Goal: Task Accomplishment & Management: Manage account settings

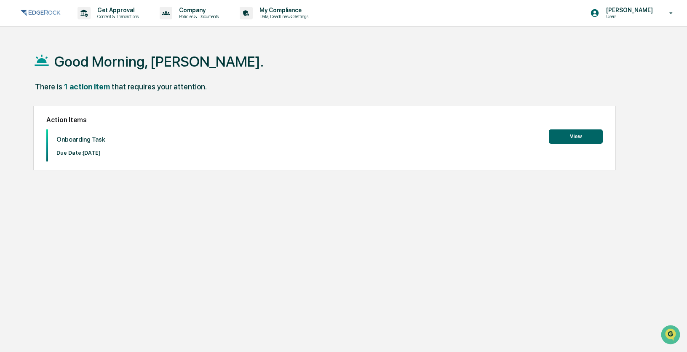
click at [584, 139] on button "View" at bounding box center [576, 136] width 54 height 14
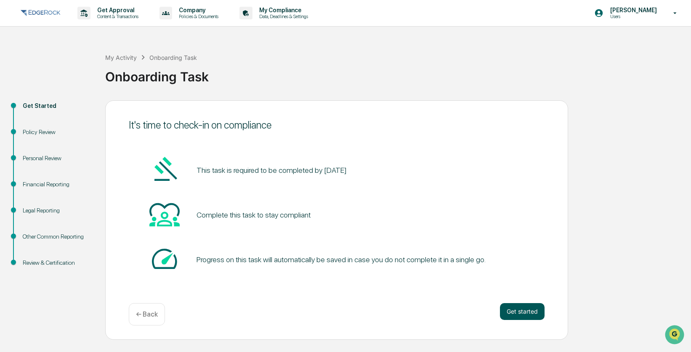
click at [521, 308] on button "Get started" at bounding box center [522, 311] width 45 height 17
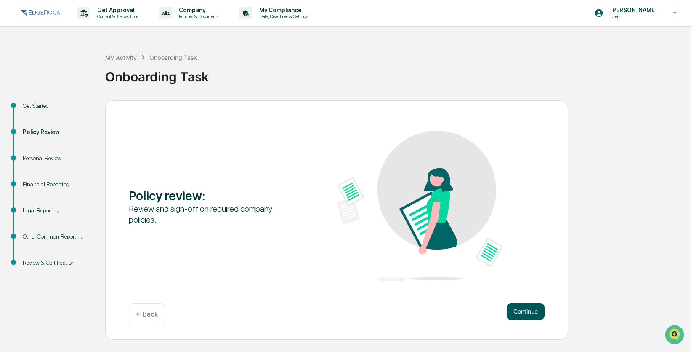
click at [530, 314] on button "Continue" at bounding box center [526, 311] width 38 height 17
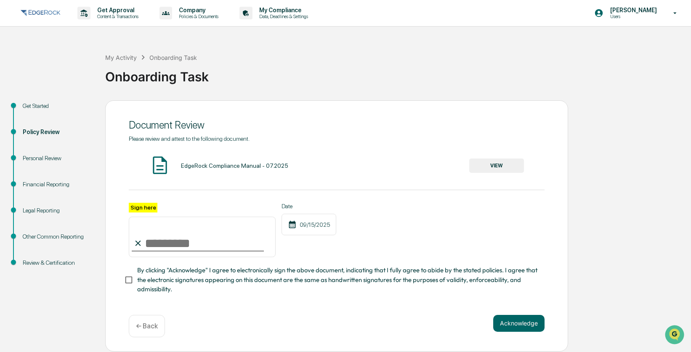
click at [179, 241] on input "Sign here" at bounding box center [202, 236] width 147 height 40
type input "**********"
click at [367, 245] on div "**********" at bounding box center [337, 230] width 416 height 55
click at [517, 323] on button "Acknowledge" at bounding box center [518, 323] width 51 height 17
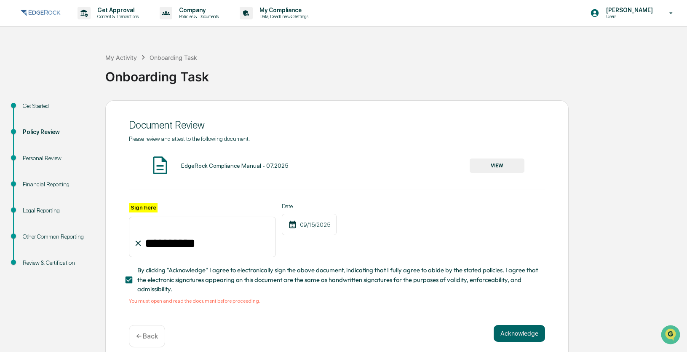
click at [200, 163] on div "EdgeRock Compliance Manual - 07.2025" at bounding box center [234, 165] width 107 height 7
click at [499, 165] on button "VIEW" at bounding box center [496, 165] width 55 height 14
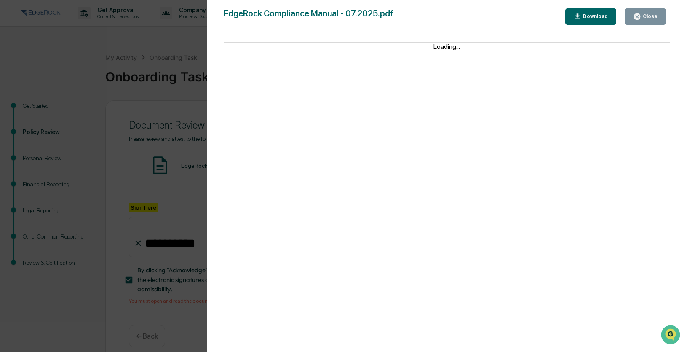
click at [585, 19] on div "Download" at bounding box center [594, 16] width 27 height 6
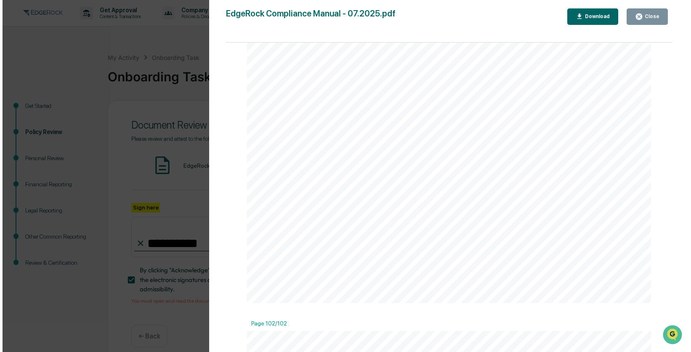
scroll to position [55878, 0]
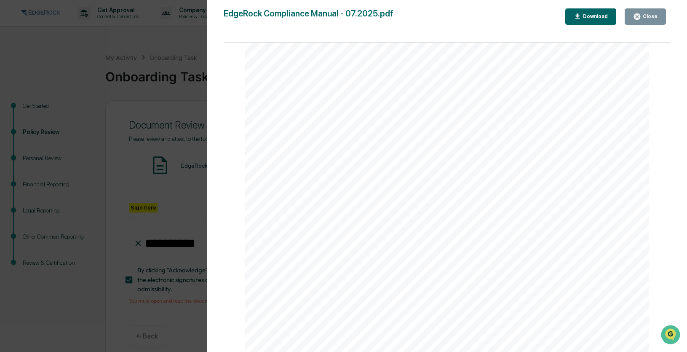
click at [187, 208] on div "Version History [DATE] 05:21 PM [PERSON_NAME] EdgeRock Compliance Manual - 07.2…" at bounding box center [343, 176] width 687 height 352
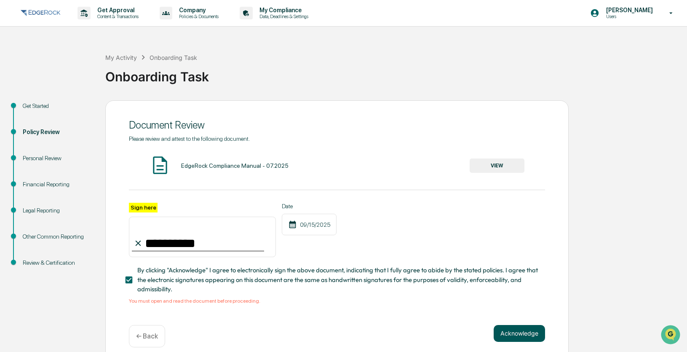
click at [509, 328] on button "Acknowledge" at bounding box center [518, 333] width 51 height 17
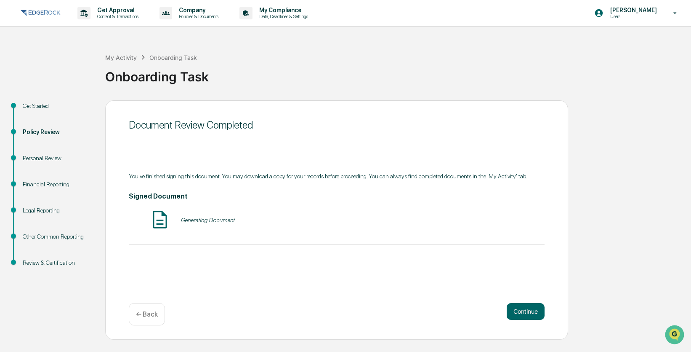
click at [190, 223] on div "Generating Document" at bounding box center [208, 219] width 54 height 7
click at [173, 224] on div "EdgeRock Compliance Manual - 07.2025 - [PERSON_NAME] - Signed VIEW" at bounding box center [337, 220] width 416 height 22
click at [493, 224] on button "VIEW" at bounding box center [496, 220] width 55 height 14
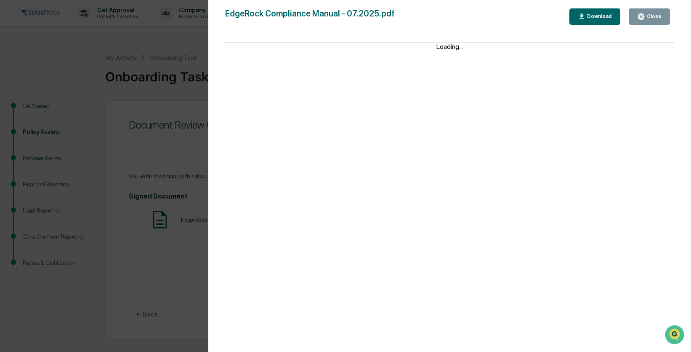
click at [597, 18] on div "Download" at bounding box center [599, 16] width 27 height 6
click at [164, 158] on div "Version History [DATE] 04:12 PM [PERSON_NAME] EdgeRock Compliance Manual - 07.2…" at bounding box center [345, 176] width 691 height 352
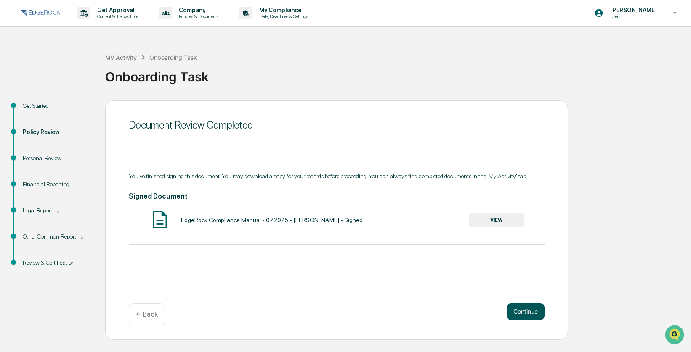
click at [531, 308] on button "Continue" at bounding box center [526, 311] width 38 height 17
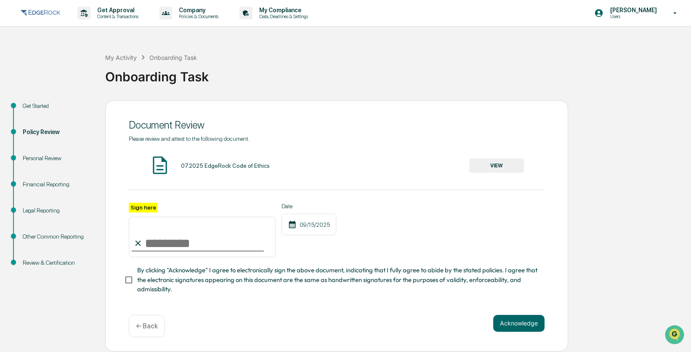
click at [496, 162] on button "VIEW" at bounding box center [496, 165] width 55 height 14
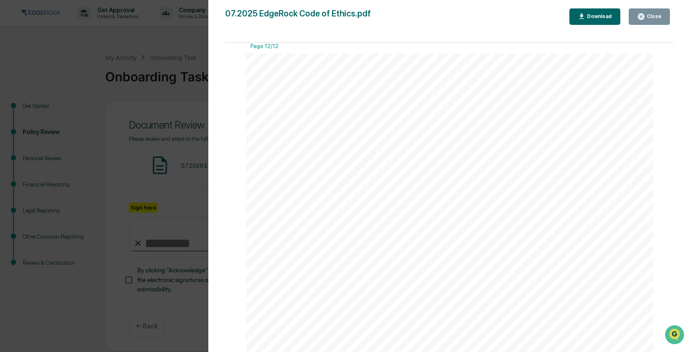
scroll to position [6339, 0]
click at [169, 182] on div "Version History [DATE] 05:21 PM [PERSON_NAME] 07.2025 EdgeRock Code of Ethics.p…" at bounding box center [345, 176] width 691 height 352
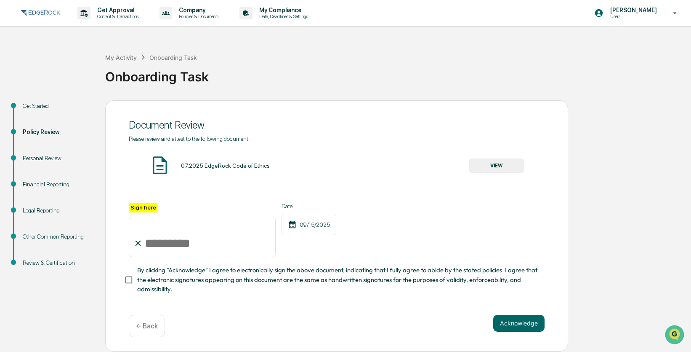
click at [184, 245] on input "Sign here" at bounding box center [202, 236] width 147 height 40
type input "**********"
click at [500, 325] on button "Acknowledge" at bounding box center [518, 323] width 51 height 17
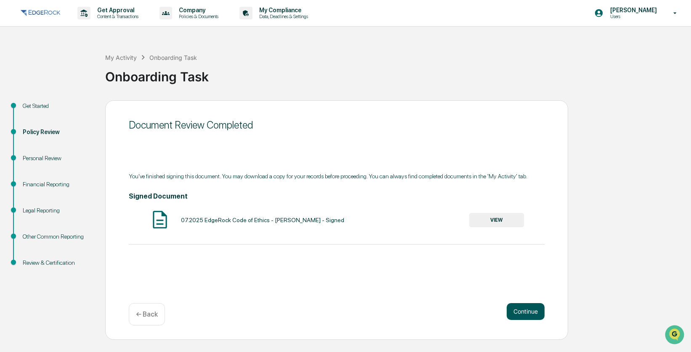
click at [511, 321] on div "Continue ← Back" at bounding box center [337, 314] width 416 height 22
click at [517, 314] on button "Continue" at bounding box center [526, 311] width 38 height 17
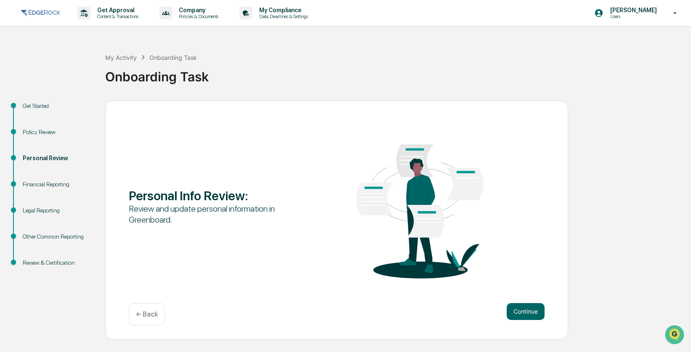
click at [546, 309] on div "Personal Info Review : Review and update personal information in Greenboard. Co…" at bounding box center [336, 219] width 463 height 239
click at [536, 309] on button "Continue" at bounding box center [526, 311] width 38 height 17
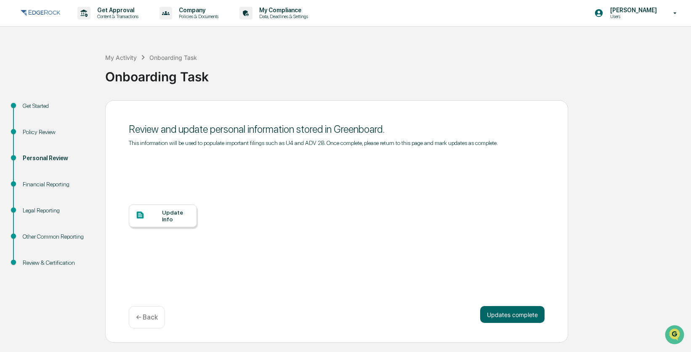
click at [173, 222] on div "Update Info" at bounding box center [176, 215] width 28 height 13
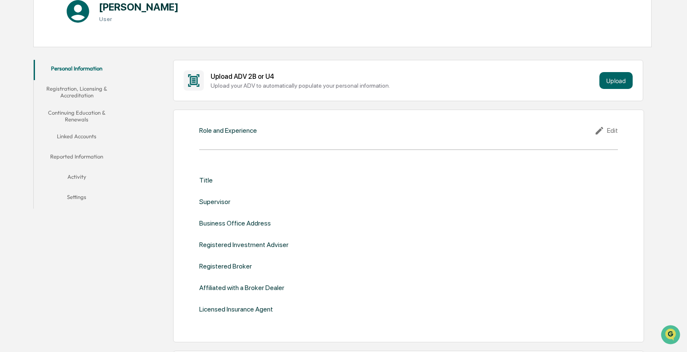
scroll to position [135, 0]
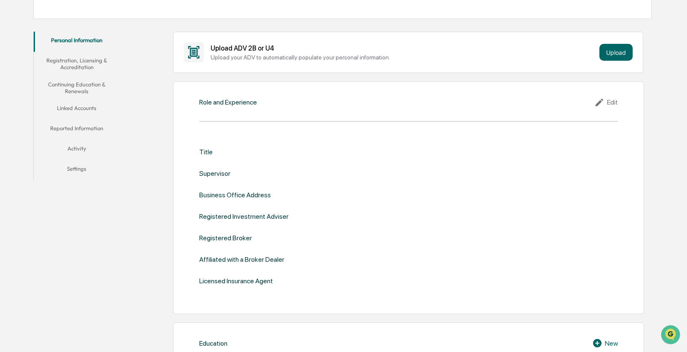
click at [209, 142] on div "Title Supervisor Business Office Address Registered Investment Adviser Register…" at bounding box center [408, 216] width 419 height 163
click at [209, 148] on div "Title" at bounding box center [205, 152] width 13 height 8
click at [210, 149] on div "Title" at bounding box center [205, 152] width 13 height 8
click at [245, 146] on div "Title Supervisor Business Office Address Registered Investment Adviser Register…" at bounding box center [408, 216] width 419 height 163
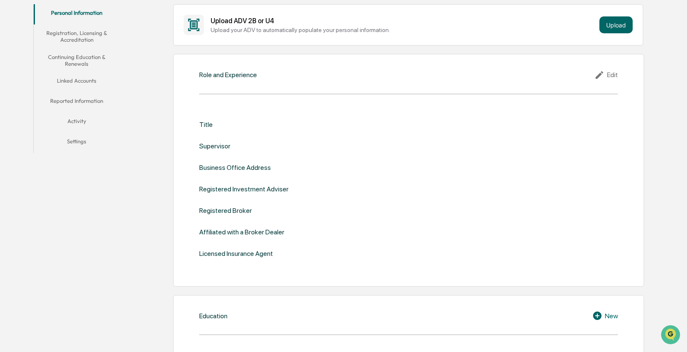
scroll to position [132, 0]
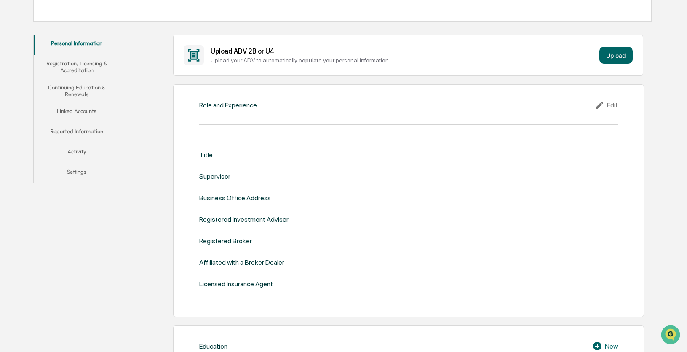
click at [616, 105] on div "Edit" at bounding box center [606, 105] width 24 height 10
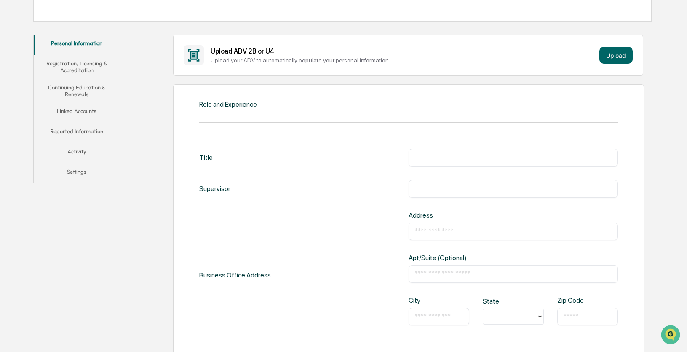
click at [464, 160] on input "text" at bounding box center [513, 157] width 197 height 8
type input "**********"
click at [454, 227] on input "text" at bounding box center [513, 231] width 197 height 8
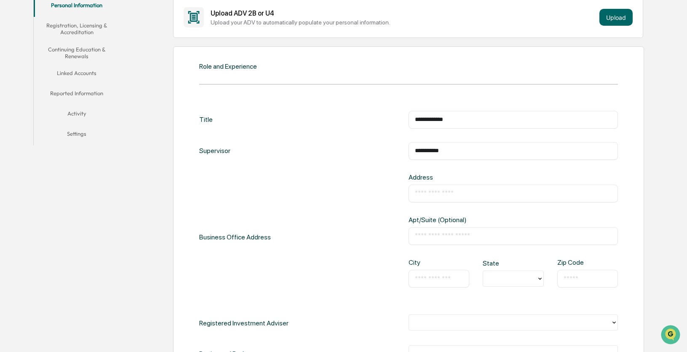
scroll to position [243, 0]
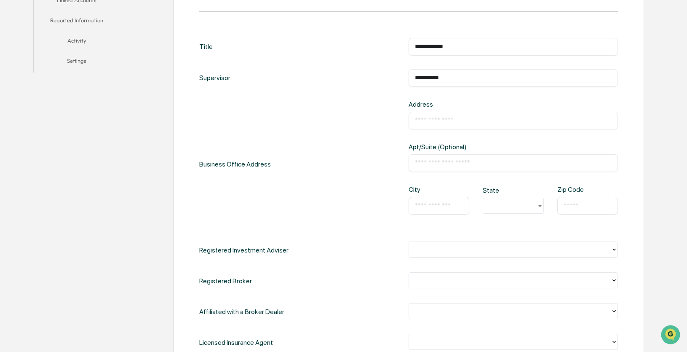
paste input "**********"
click at [448, 167] on div "​" at bounding box center [512, 163] width 209 height 18
click at [493, 124] on input "**********" at bounding box center [513, 120] width 197 height 8
type input "**********"
click at [485, 155] on div "​" at bounding box center [512, 163] width 209 height 18
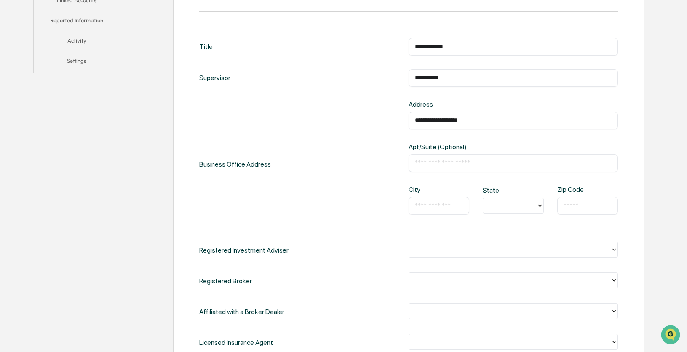
click at [478, 161] on input "text" at bounding box center [513, 163] width 197 height 8
